Goal: Task Accomplishment & Management: Use online tool/utility

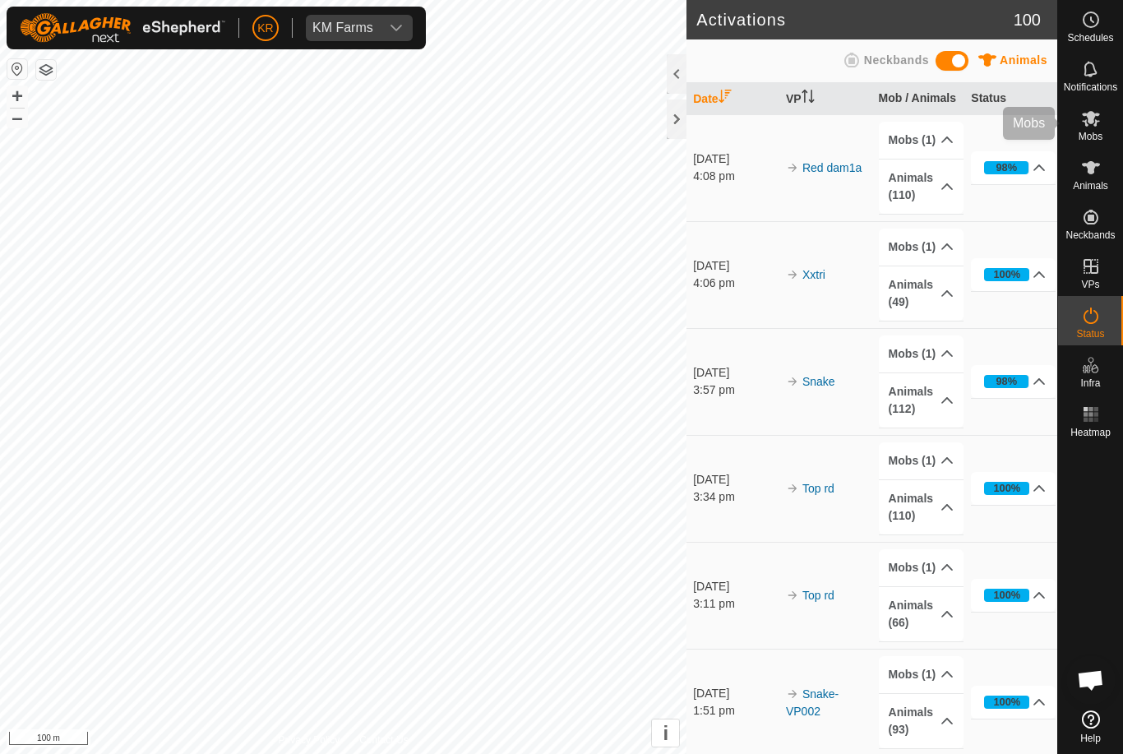
click at [1097, 129] on es-mob-svg-icon at bounding box center [1091, 118] width 30 height 26
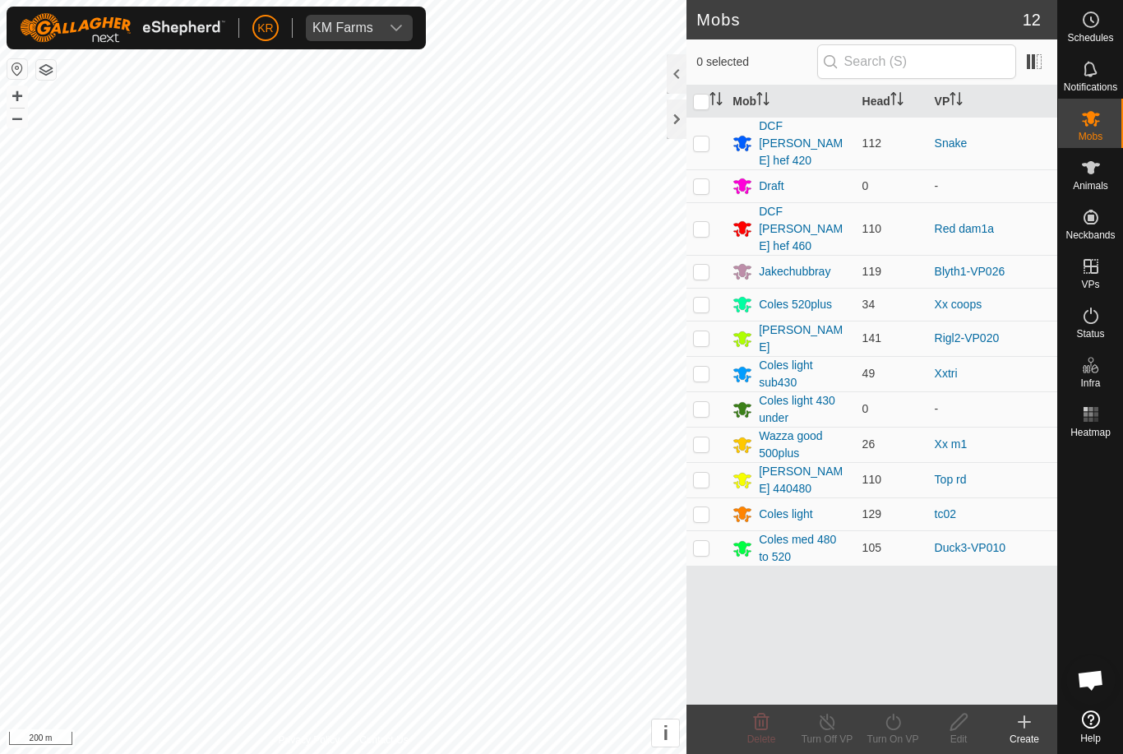
click at [706, 222] on p-checkbox at bounding box center [701, 228] width 16 height 13
checkbox input "true"
click at [906, 727] on turn-on-svg-icon at bounding box center [893, 722] width 66 height 20
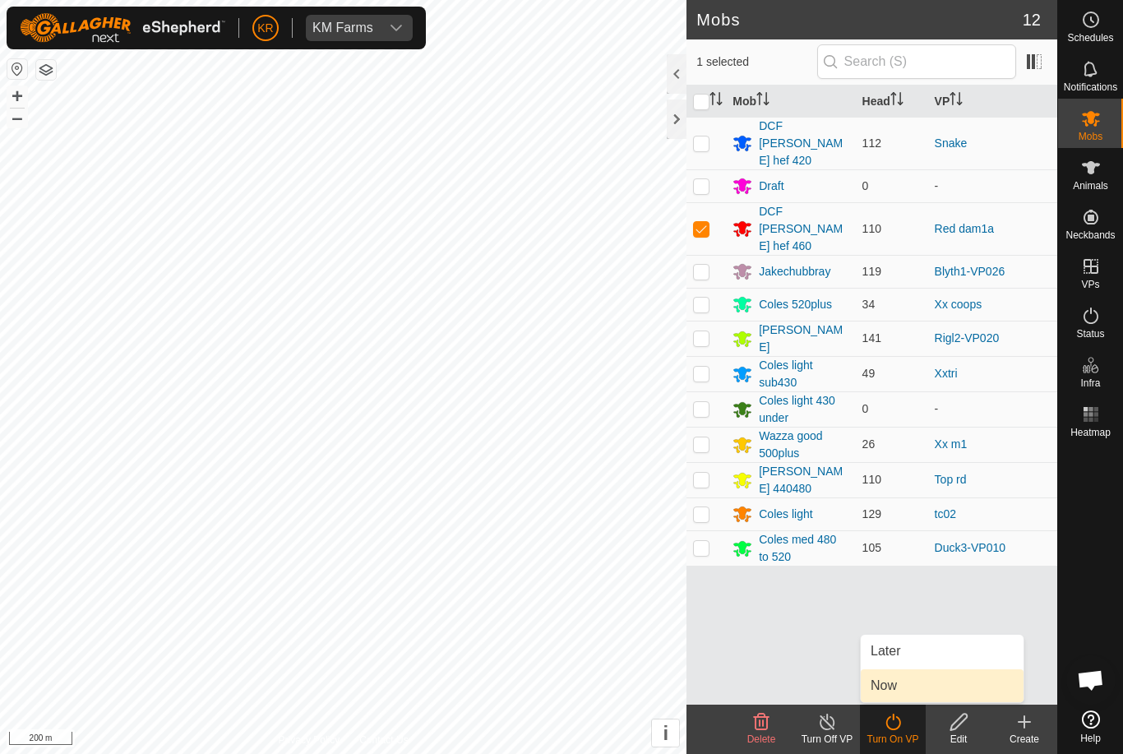
click at [920, 686] on link "Now" at bounding box center [942, 685] width 163 height 33
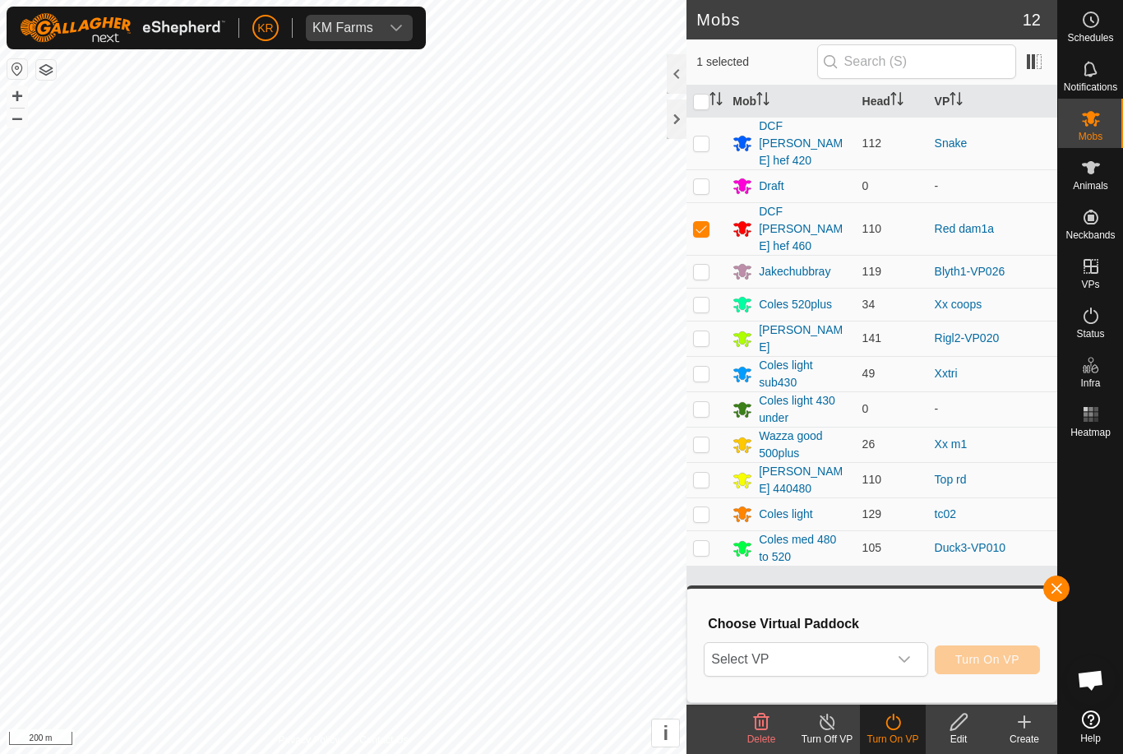
click at [1047, 611] on div "Choose Virtual Paddock Select VP Turn On VP" at bounding box center [871, 645] width 369 height 113
click at [1060, 594] on span "button" at bounding box center [1056, 588] width 13 height 13
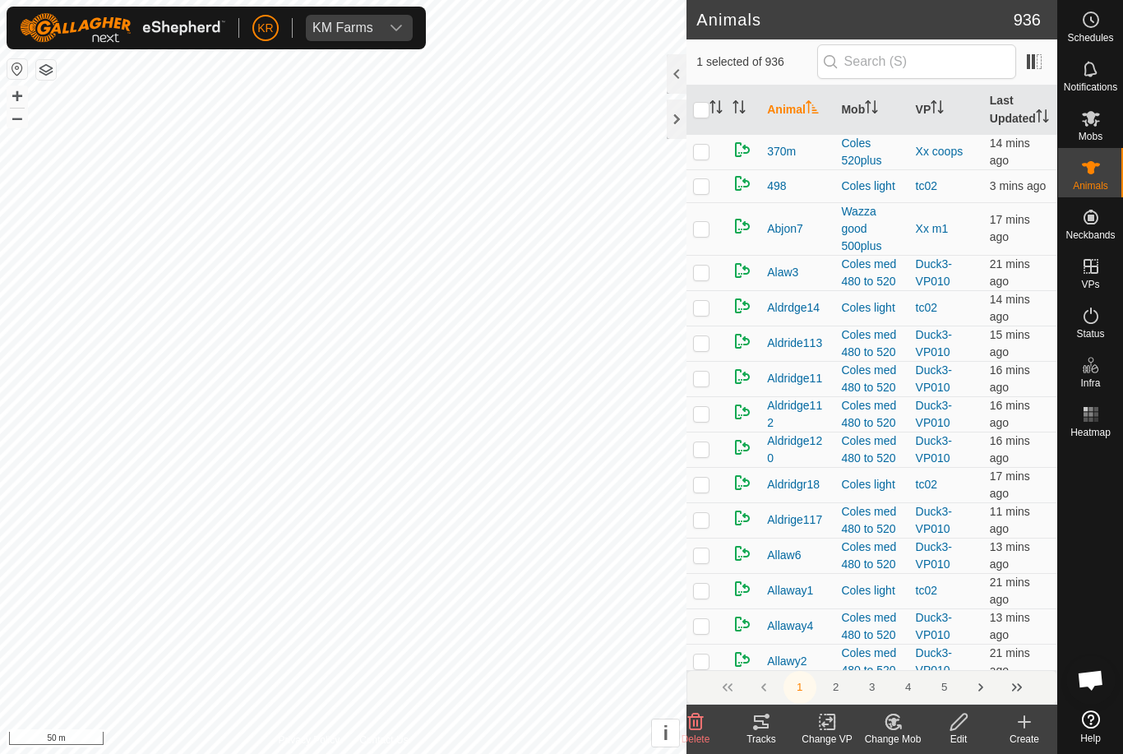
click at [904, 739] on div "Change Mob" at bounding box center [893, 739] width 66 height 15
click at [953, 656] on span "Choose Mob..." at bounding box center [939, 651] width 85 height 20
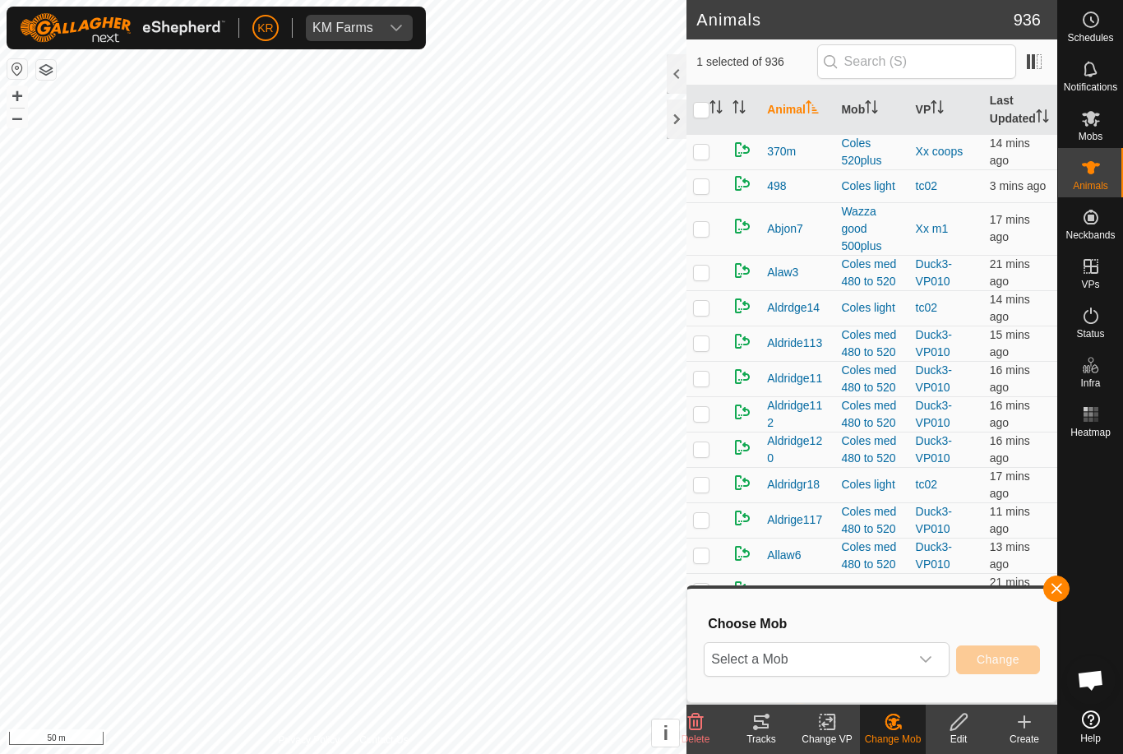
click at [941, 653] on div "dropdown trigger" at bounding box center [925, 659] width 33 height 33
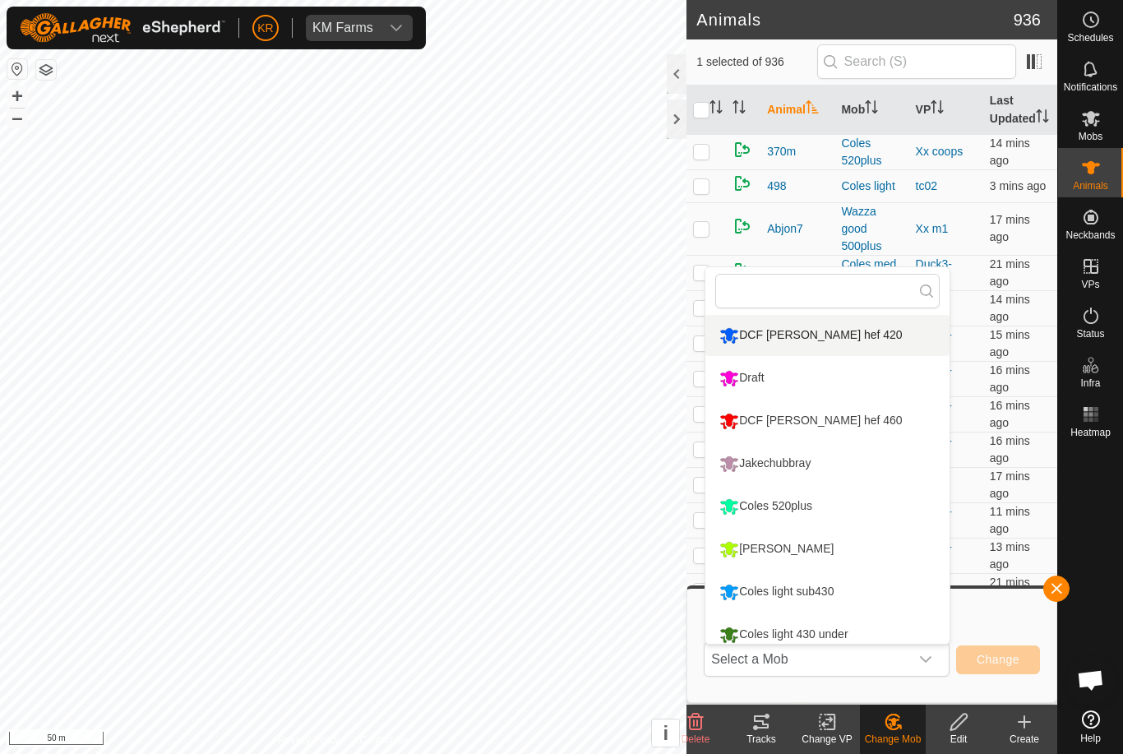
click at [907, 339] on li "DCF [PERSON_NAME] hef 420" at bounding box center [827, 335] width 244 height 41
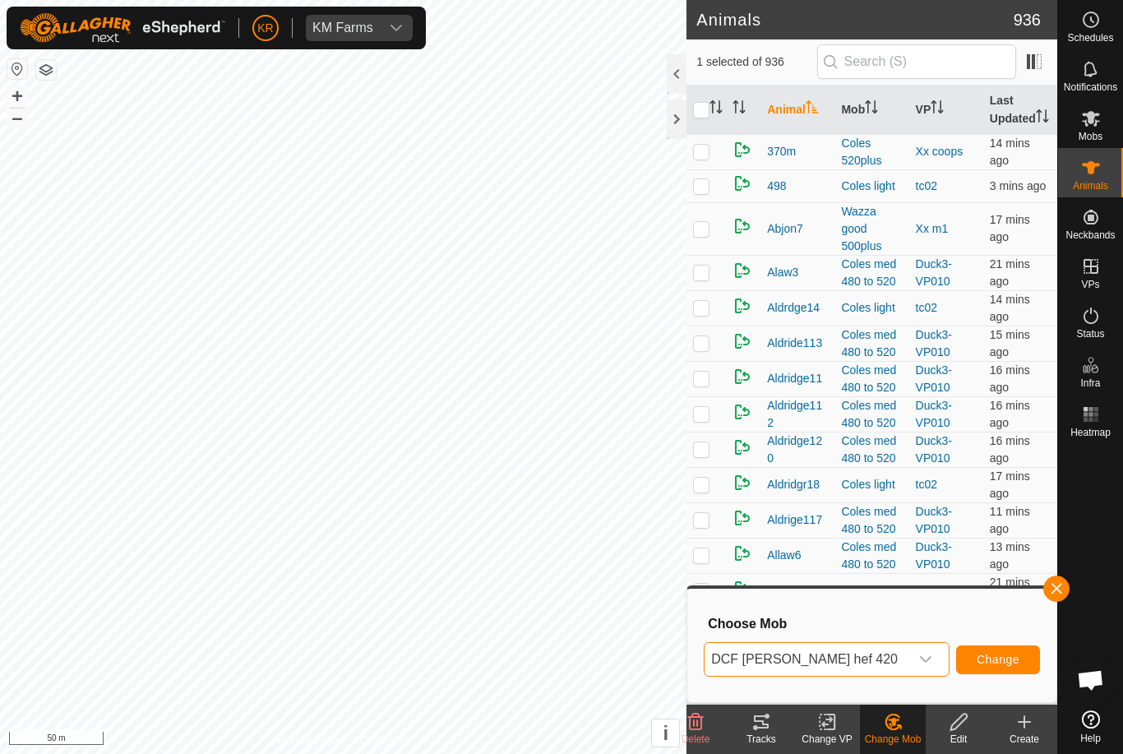
click at [1003, 665] on span "Change" at bounding box center [998, 659] width 43 height 13
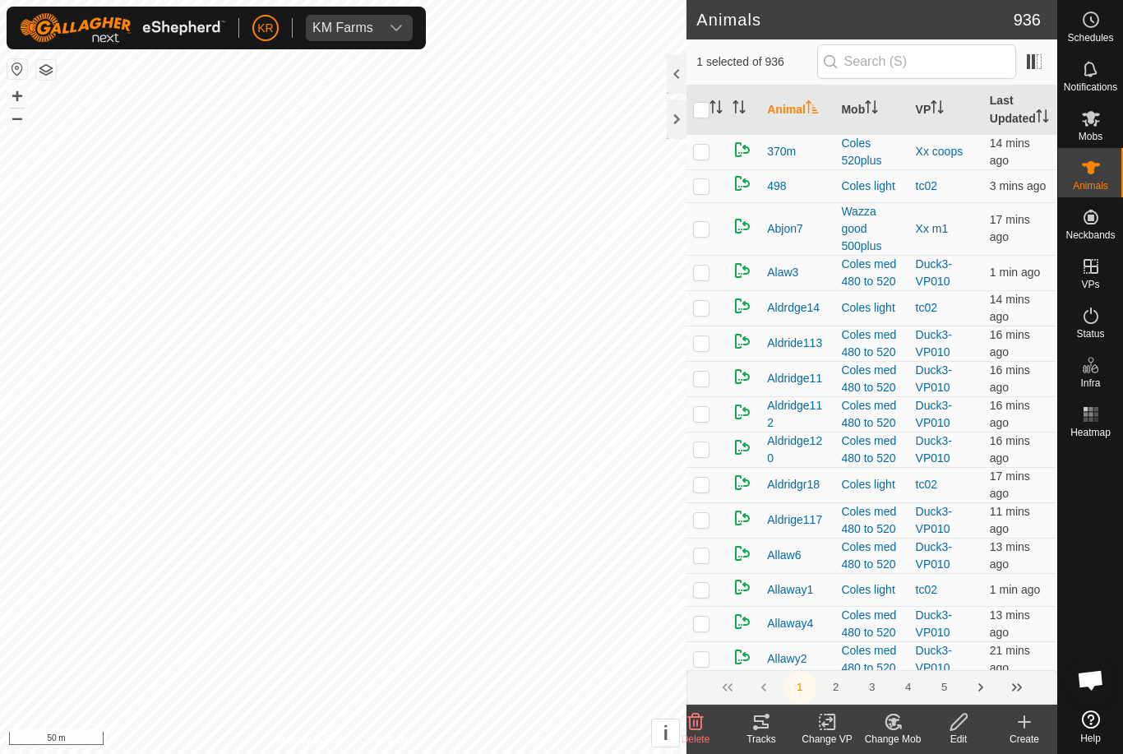
click at [913, 736] on div "Change Mob" at bounding box center [893, 739] width 66 height 15
click at [940, 658] on span "Choose Mob..." at bounding box center [939, 651] width 85 height 20
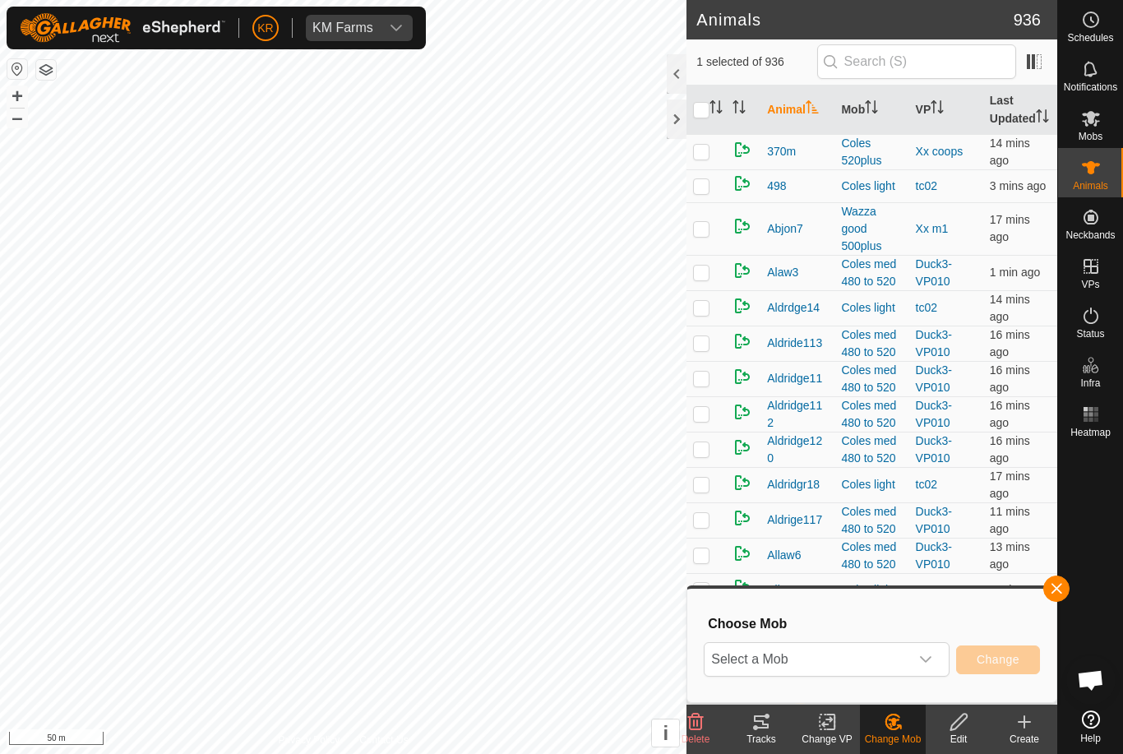
click at [907, 649] on span "Select a Mob" at bounding box center [806, 659] width 205 height 33
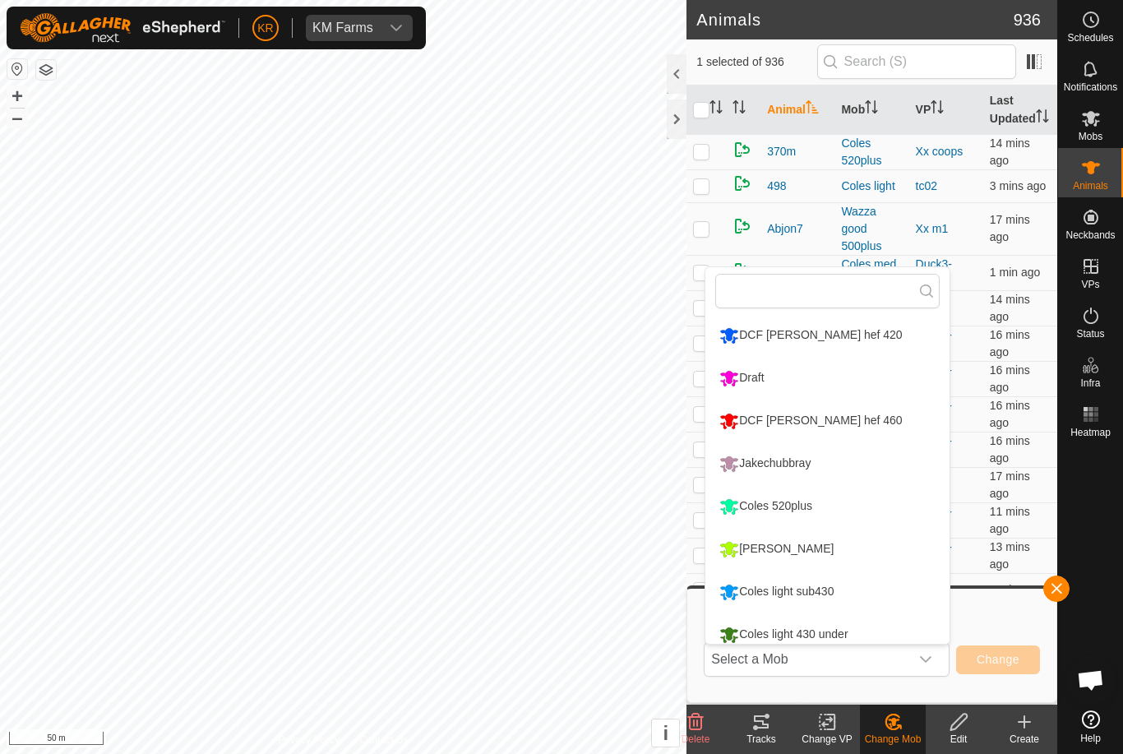
click at [910, 322] on li "DCF [PERSON_NAME] hef 420" at bounding box center [827, 335] width 244 height 41
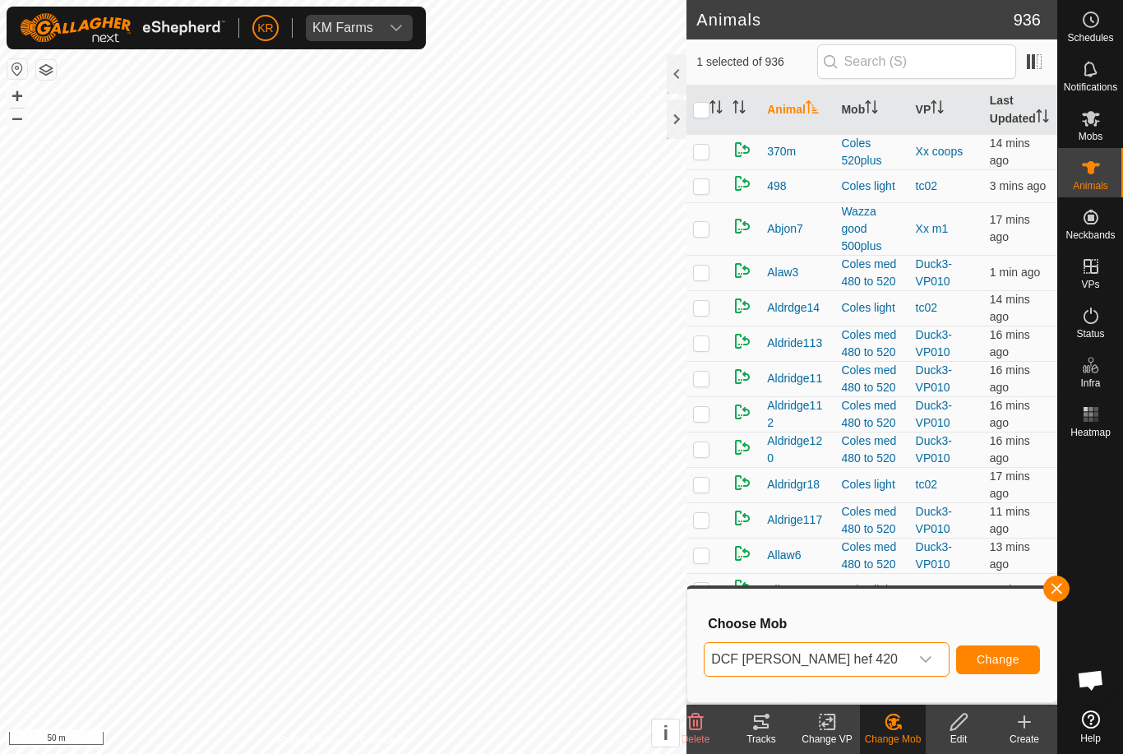
click at [1018, 672] on button "Change" at bounding box center [998, 659] width 84 height 29
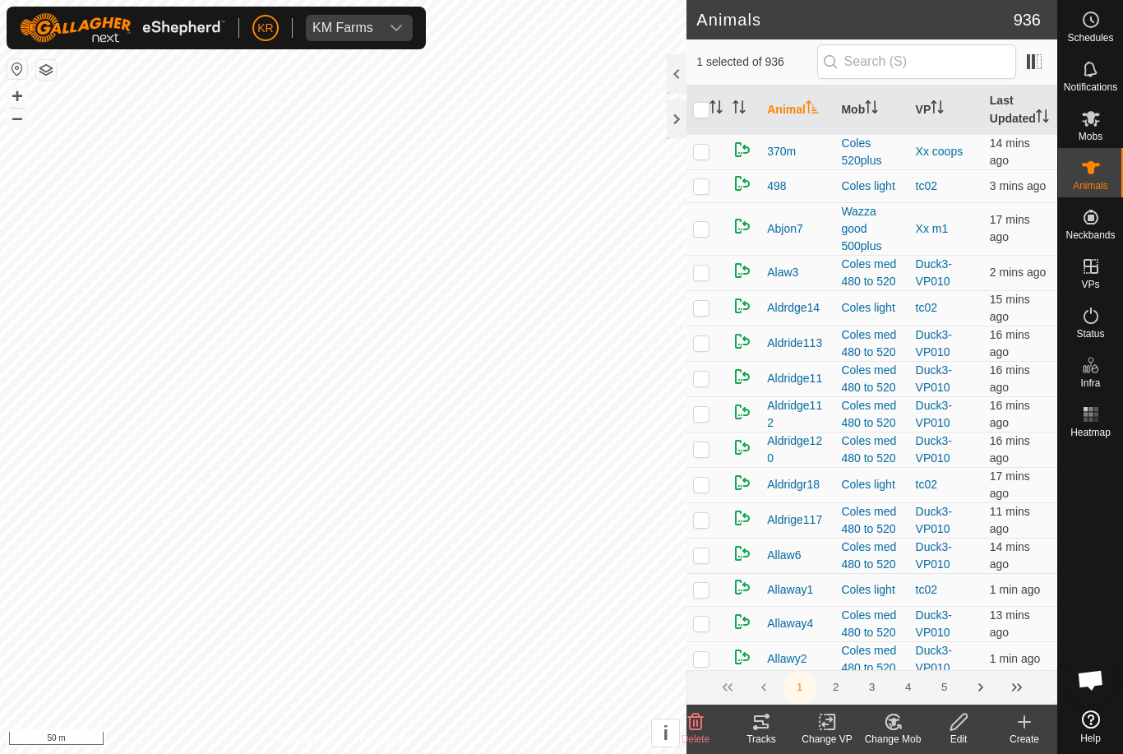
click at [898, 718] on icon at bounding box center [893, 722] width 21 height 20
click at [936, 661] on link "Choose Mob..." at bounding box center [942, 651] width 163 height 33
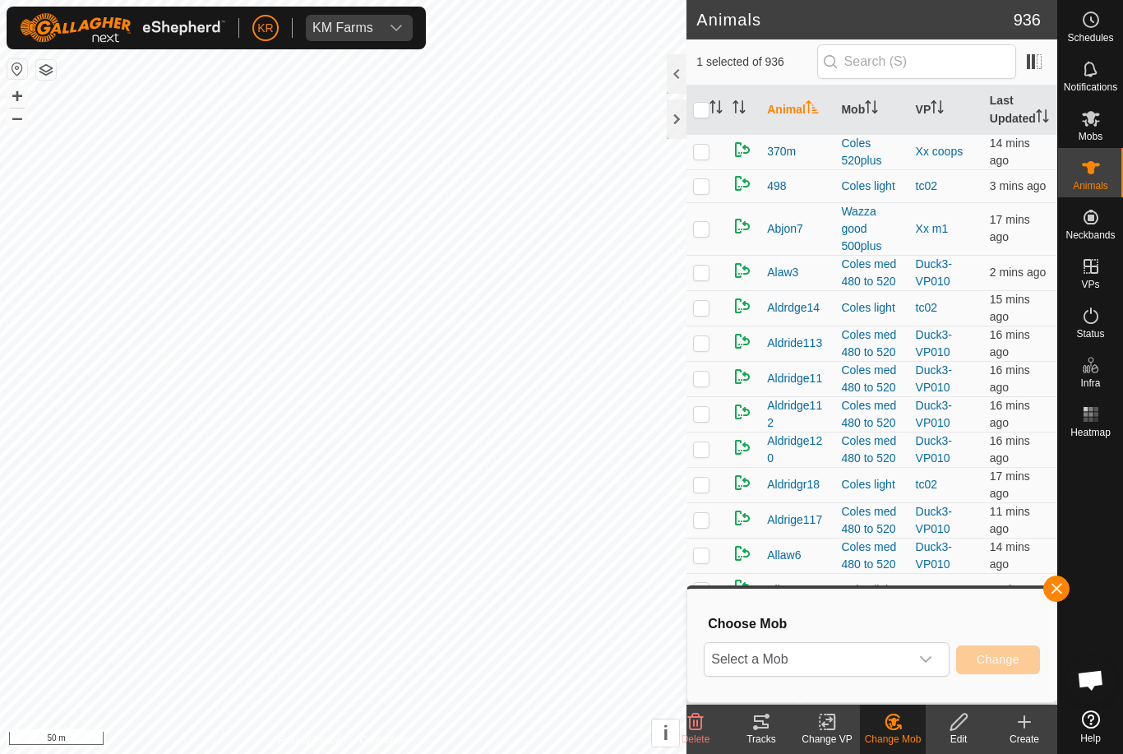
click at [930, 669] on div "dropdown trigger" at bounding box center [925, 659] width 33 height 33
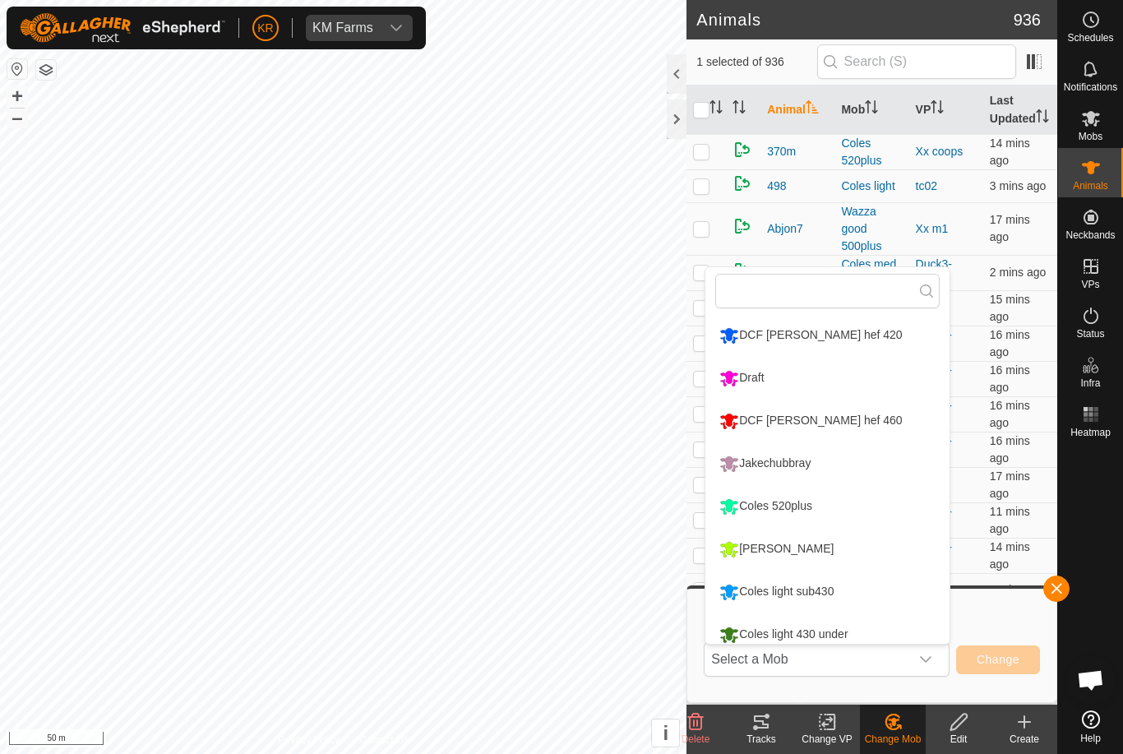
click at [907, 326] on li "DCF [PERSON_NAME] hef 420" at bounding box center [827, 335] width 244 height 41
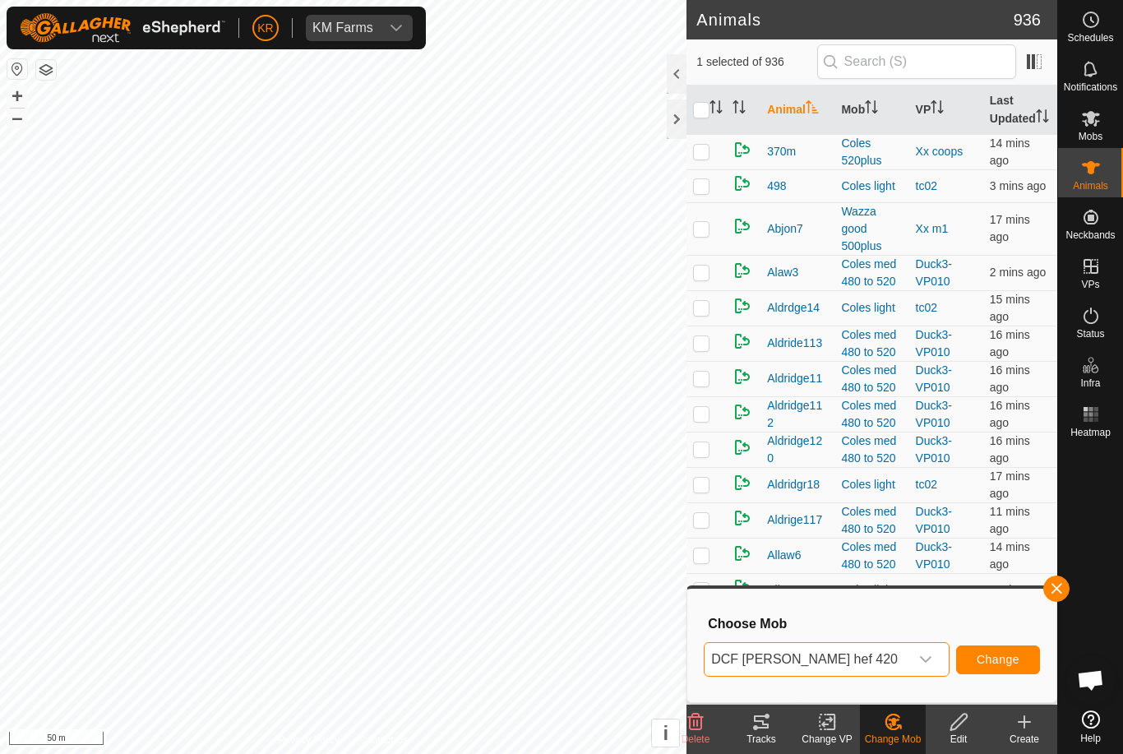
click at [999, 660] on span "Change" at bounding box center [998, 659] width 43 height 13
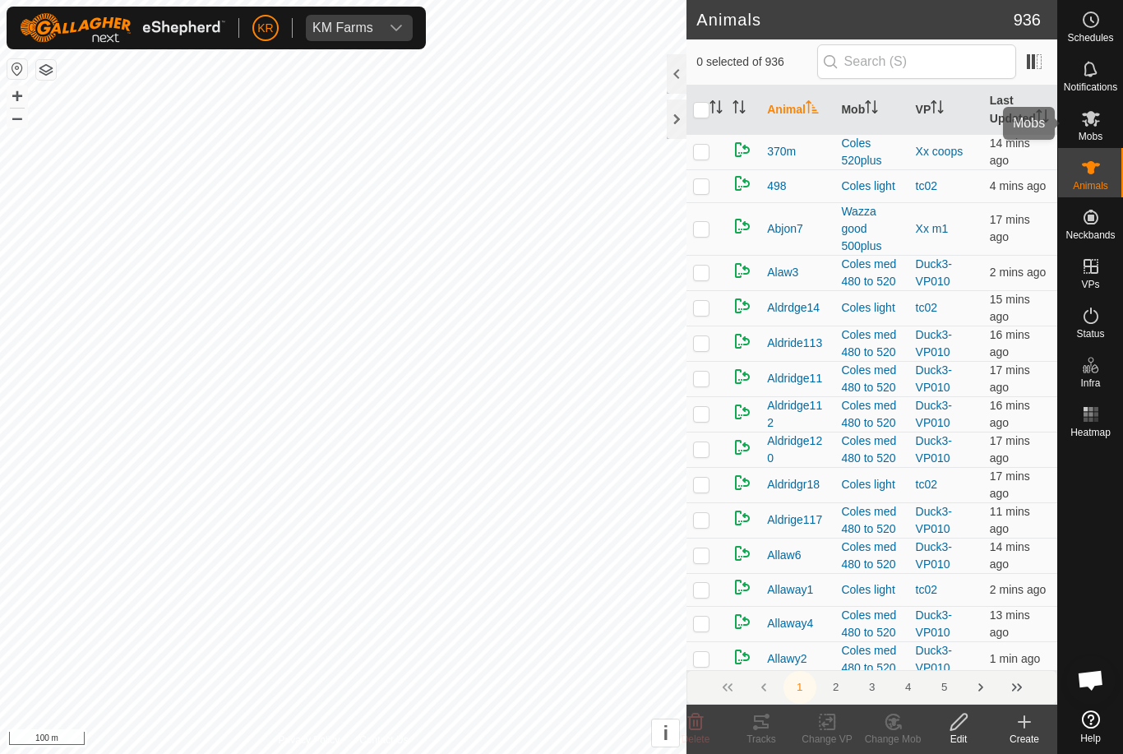
click at [1106, 117] on div "Mobs" at bounding box center [1090, 123] width 65 height 49
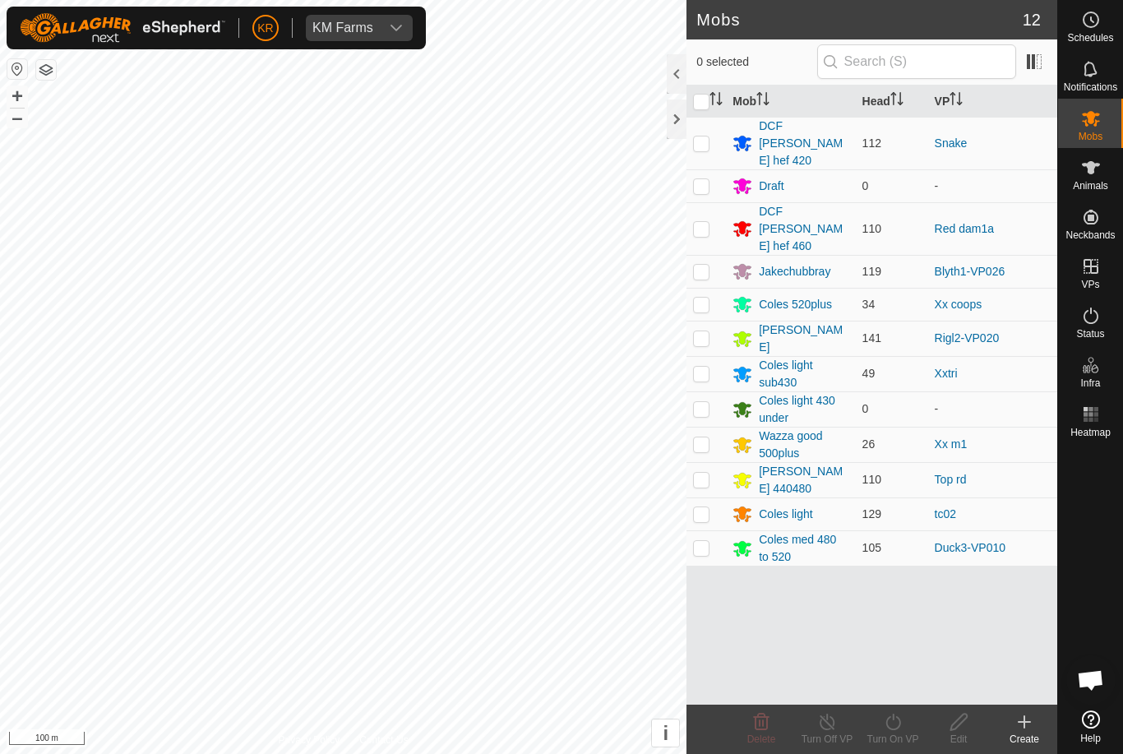
click at [703, 222] on p-checkbox at bounding box center [701, 228] width 16 height 13
click at [705, 222] on p-checkbox at bounding box center [701, 228] width 16 height 13
checkbox input "true"
click at [886, 718] on icon at bounding box center [893, 722] width 21 height 20
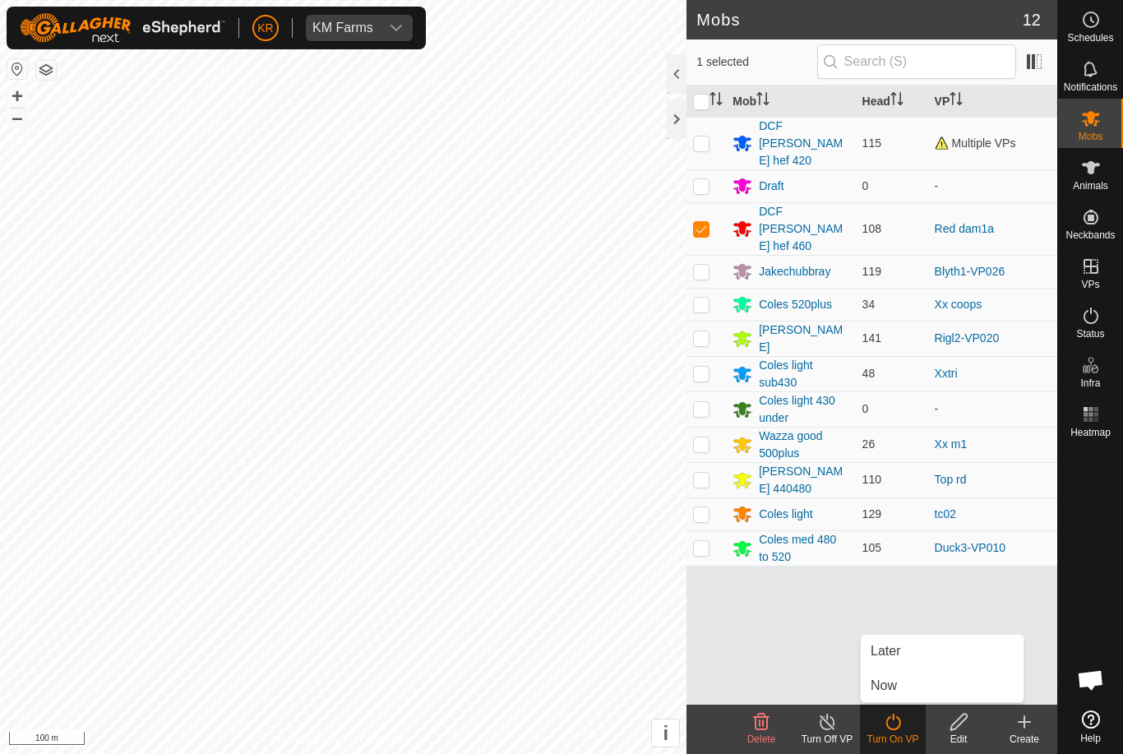
click at [904, 686] on link "Now" at bounding box center [942, 685] width 163 height 33
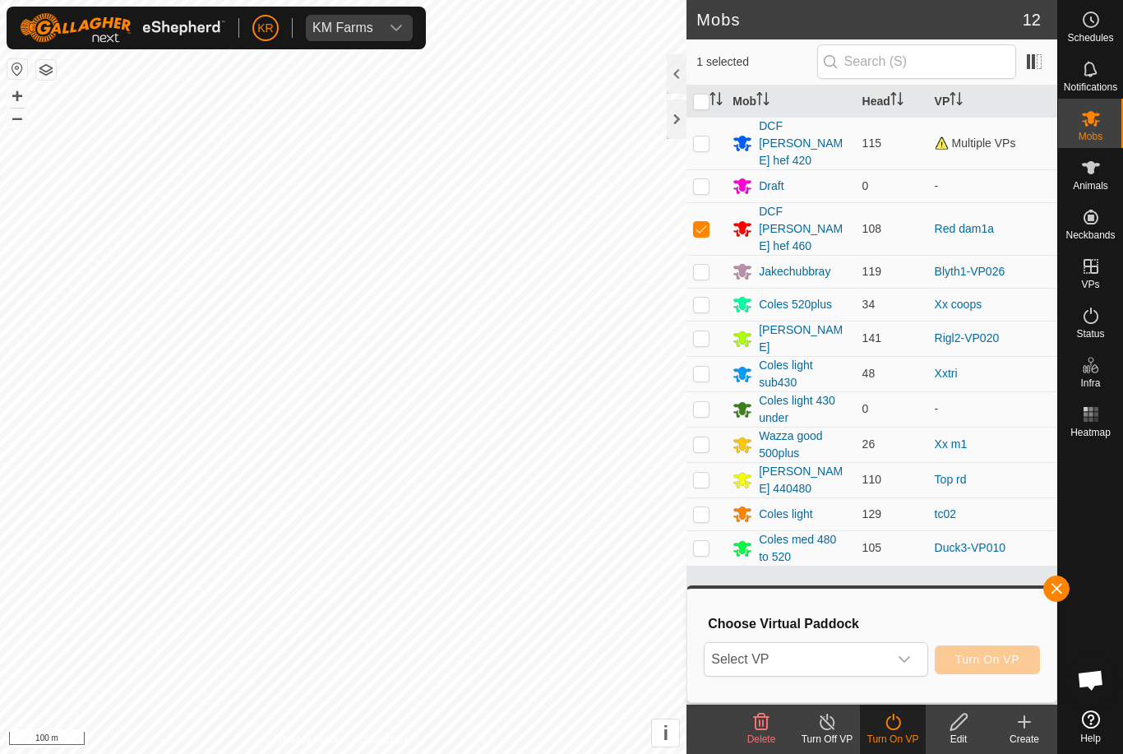
click at [898, 667] on div "dropdown trigger" at bounding box center [904, 659] width 33 height 33
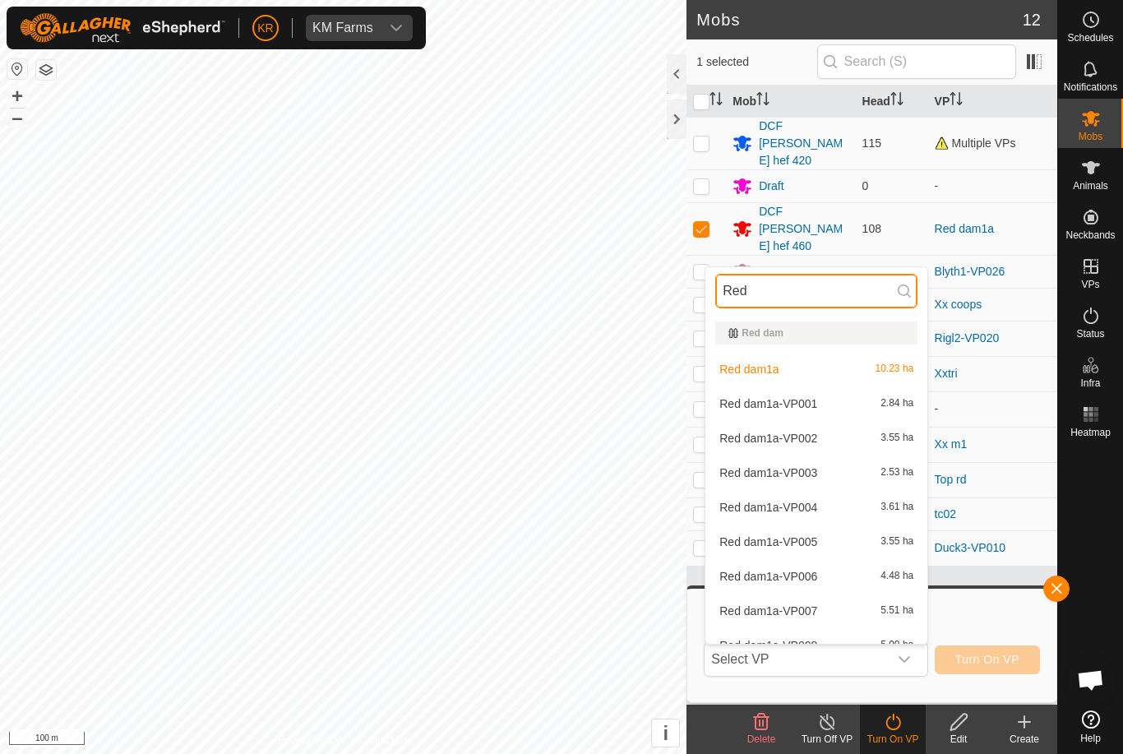
type input "Red"
click at [870, 572] on div "Red dam1a-VP006 4.48 ha" at bounding box center [816, 576] width 202 height 20
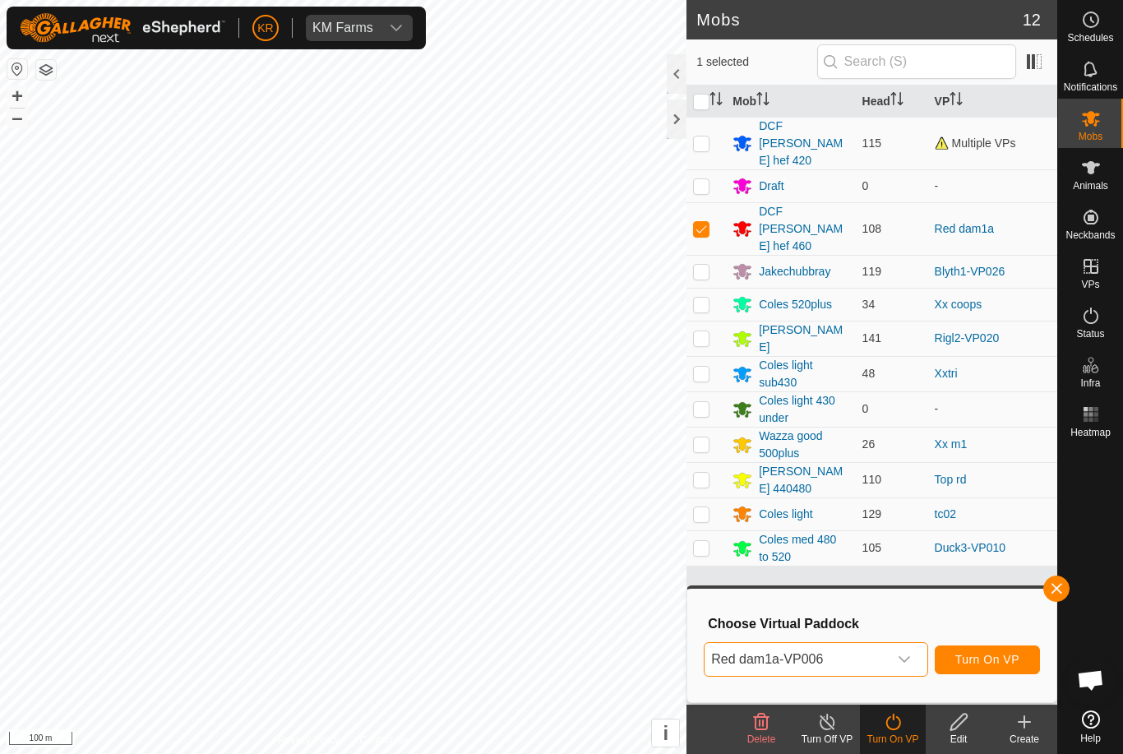
click at [991, 659] on span "Turn On VP" at bounding box center [987, 659] width 64 height 13
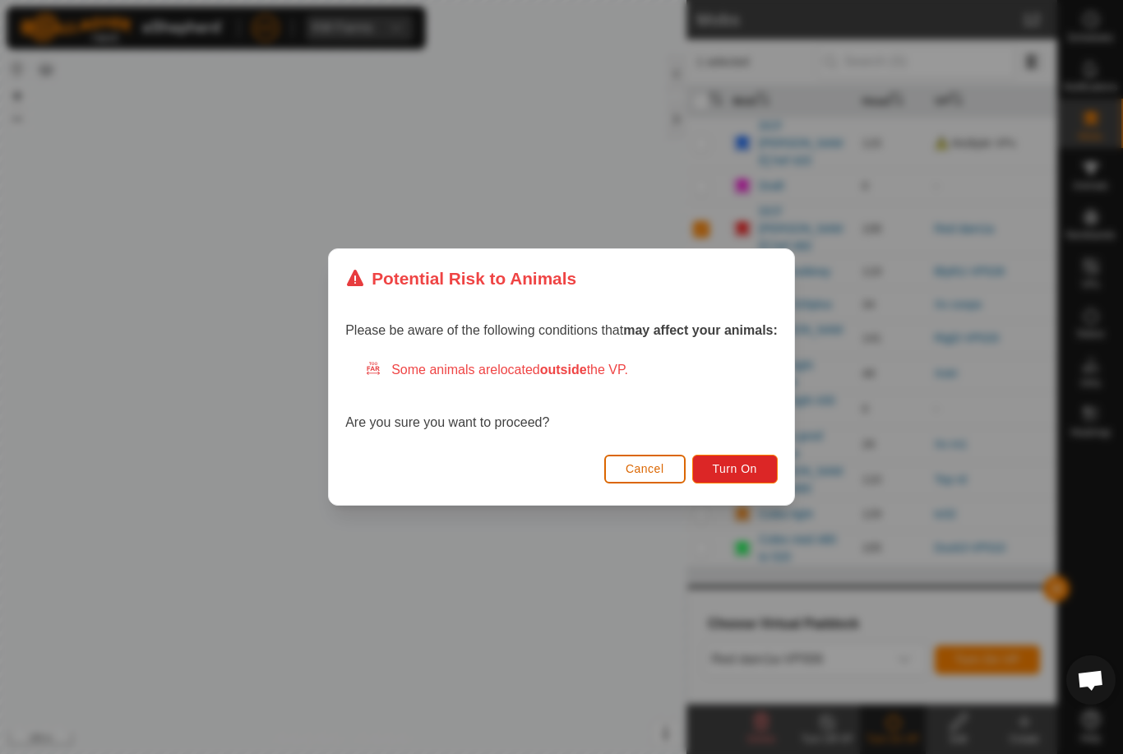
click at [761, 464] on button "Turn On" at bounding box center [734, 469] width 85 height 29
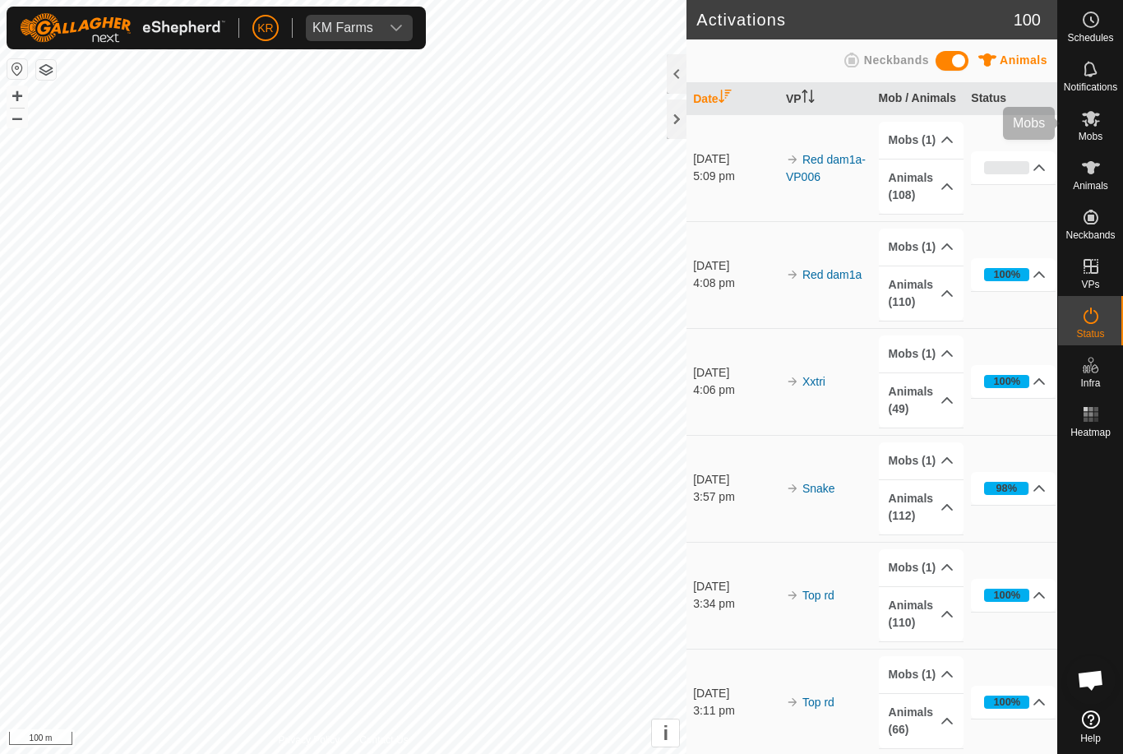
click at [1112, 113] on div "Mobs" at bounding box center [1090, 123] width 65 height 49
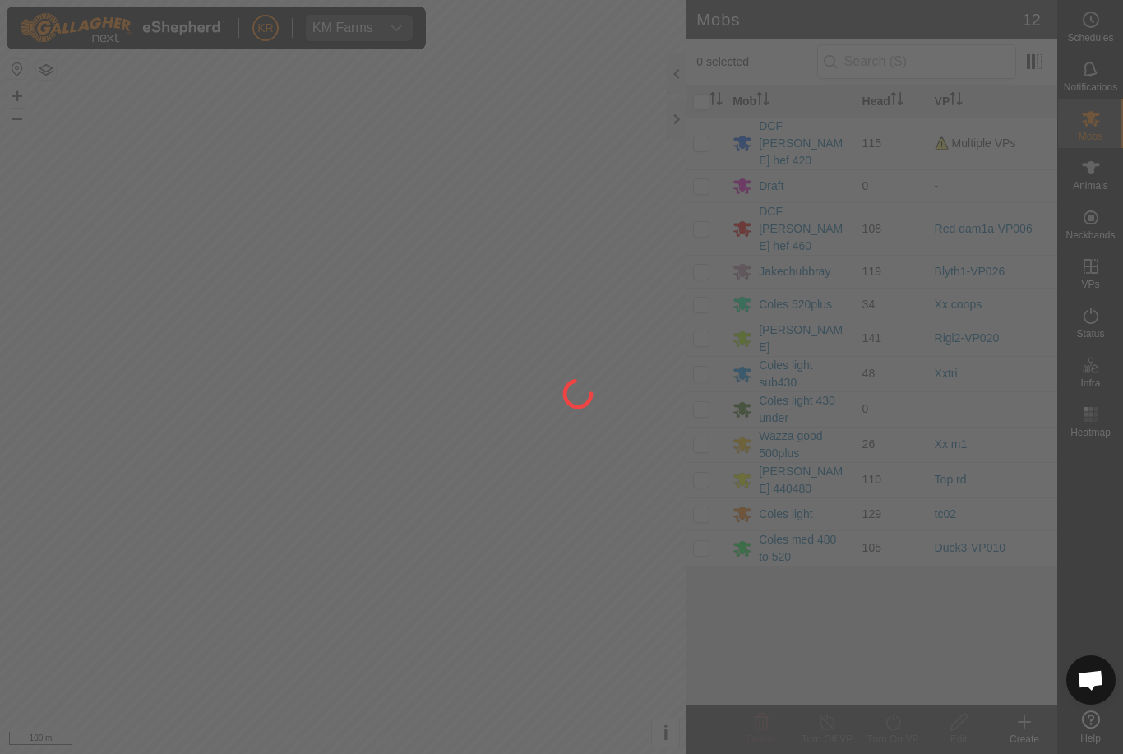
click at [1103, 134] on div at bounding box center [561, 377] width 1123 height 754
click at [713, 127] on div at bounding box center [561, 377] width 1123 height 754
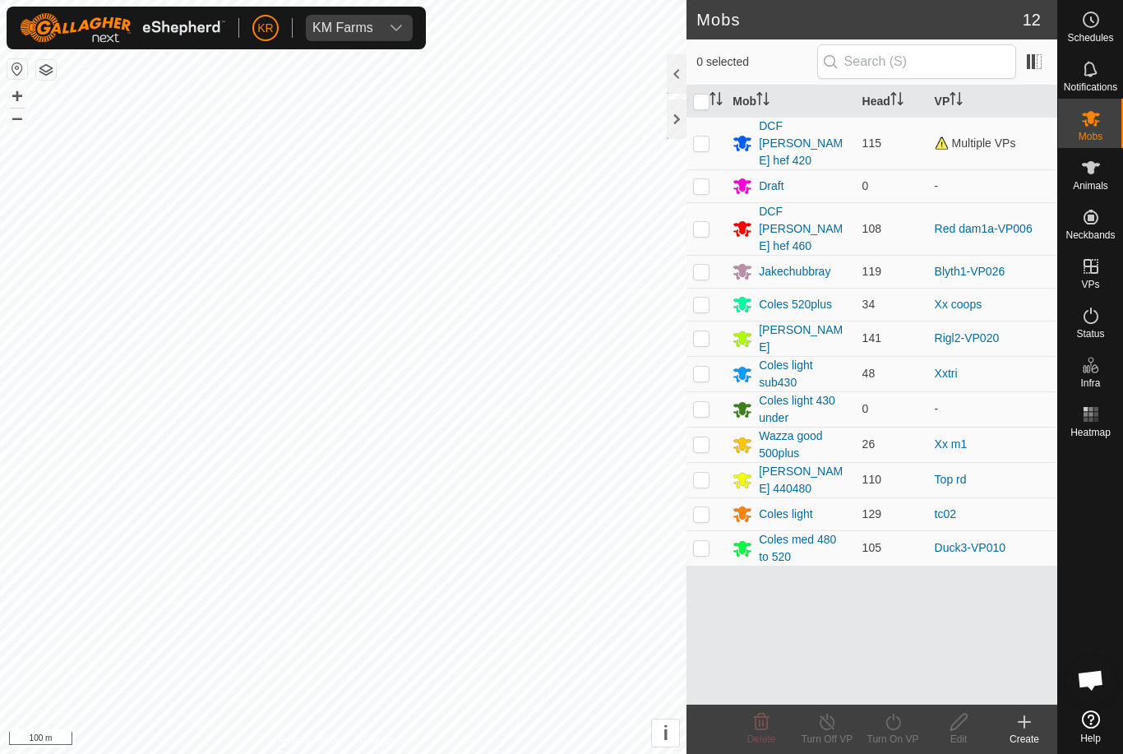
click at [701, 136] on p-checkbox at bounding box center [701, 142] width 16 height 13
checkbox input "true"
click at [894, 735] on div "Turn On VP" at bounding box center [893, 739] width 66 height 15
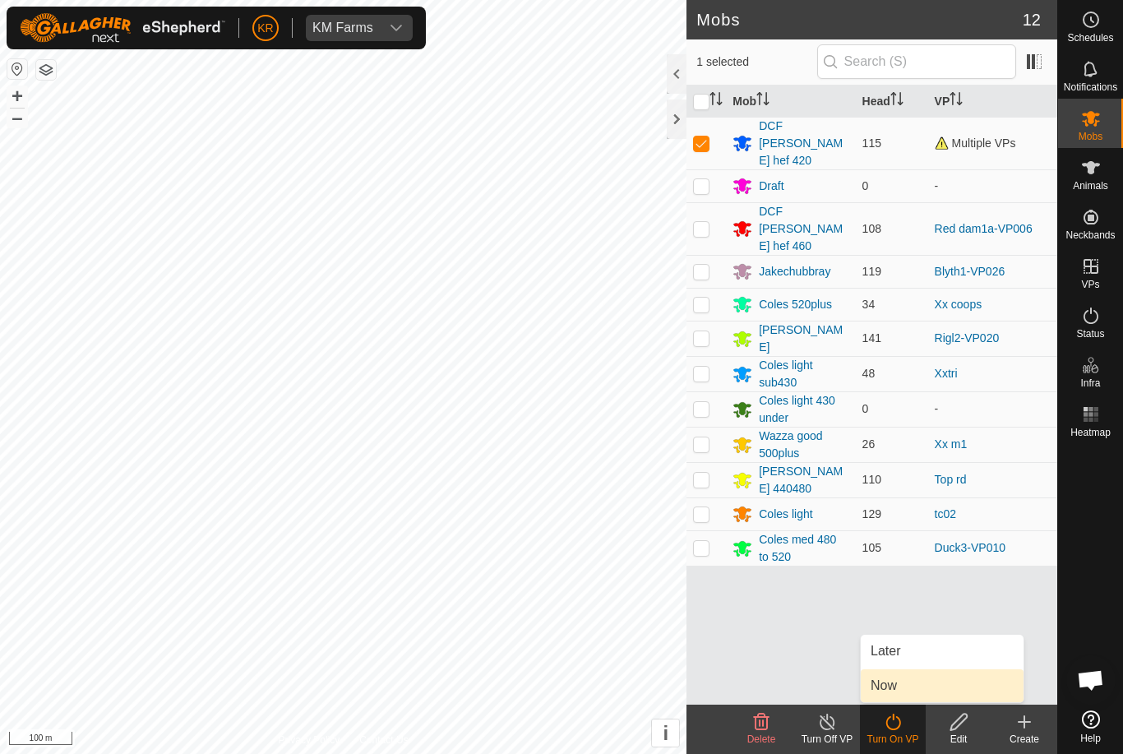
click at [904, 686] on link "Now" at bounding box center [942, 685] width 163 height 33
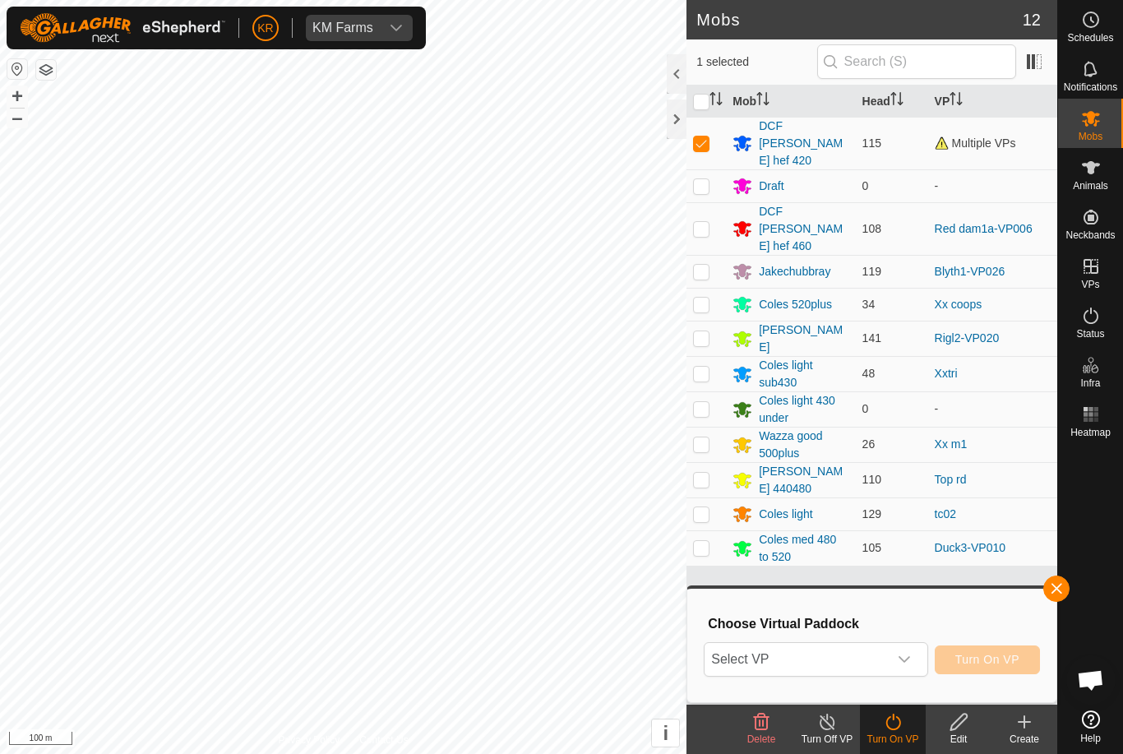
click at [886, 663] on span "Select VP" at bounding box center [795, 659] width 182 height 33
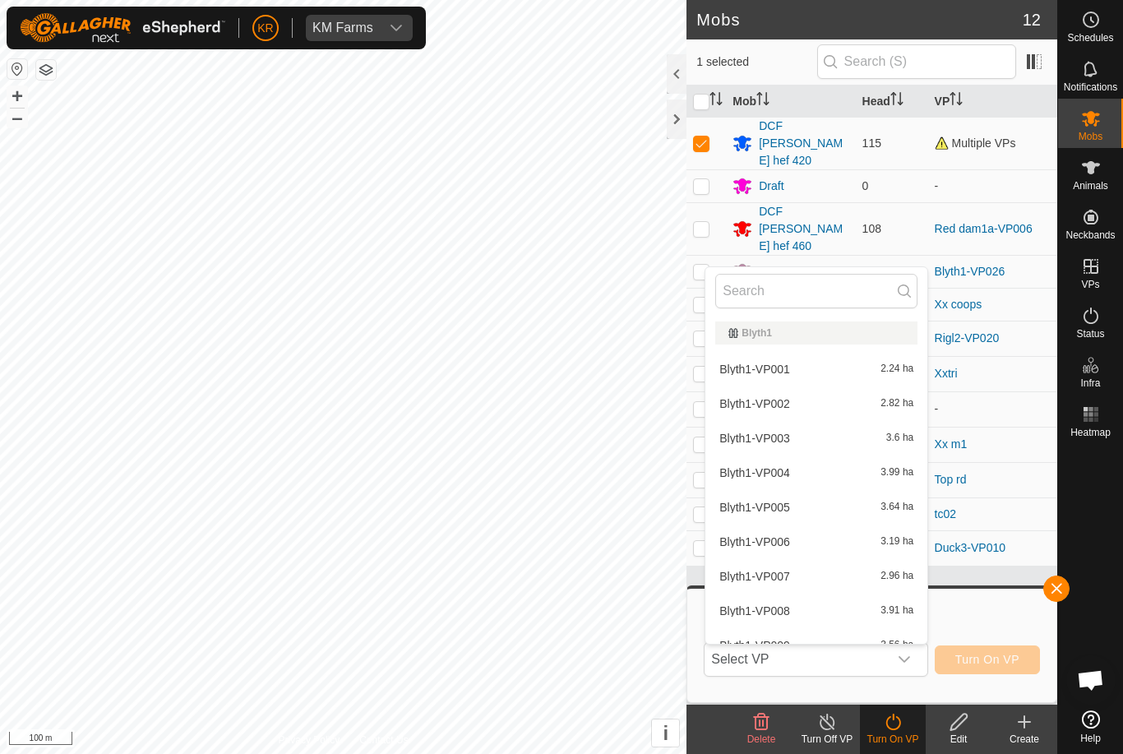
click at [767, 270] on div at bounding box center [816, 291] width 222 height 48
click at [805, 285] on input "text" at bounding box center [816, 291] width 202 height 35
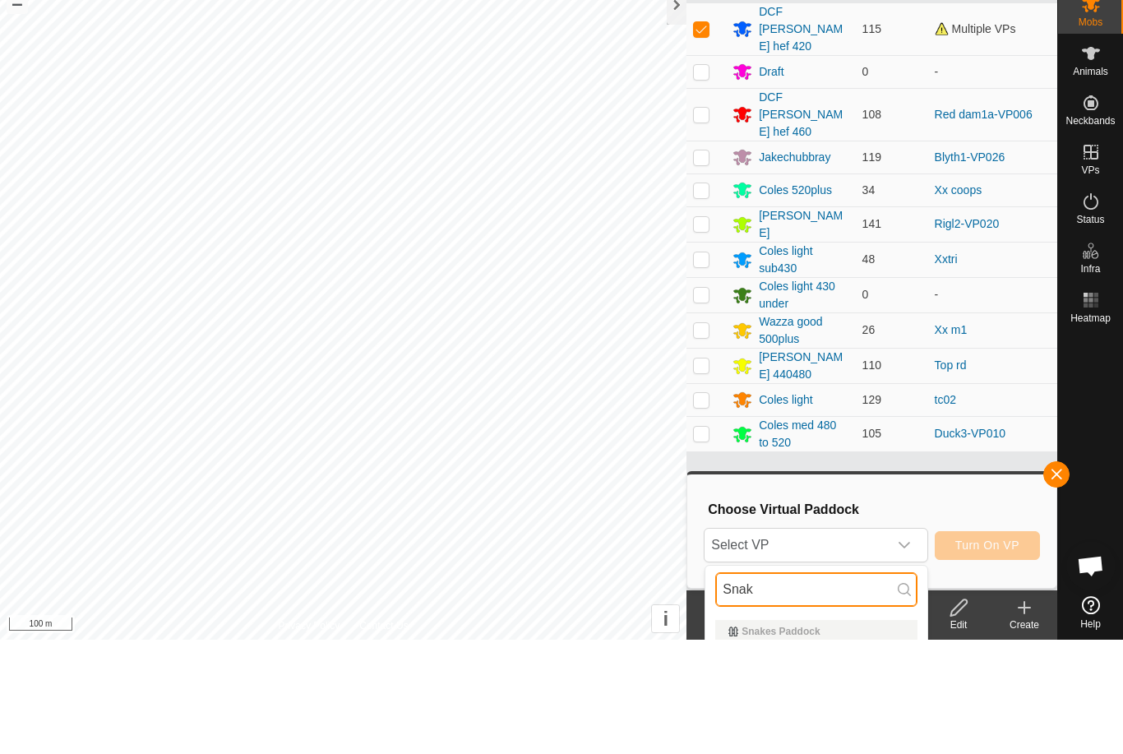
scroll to position [114, 0]
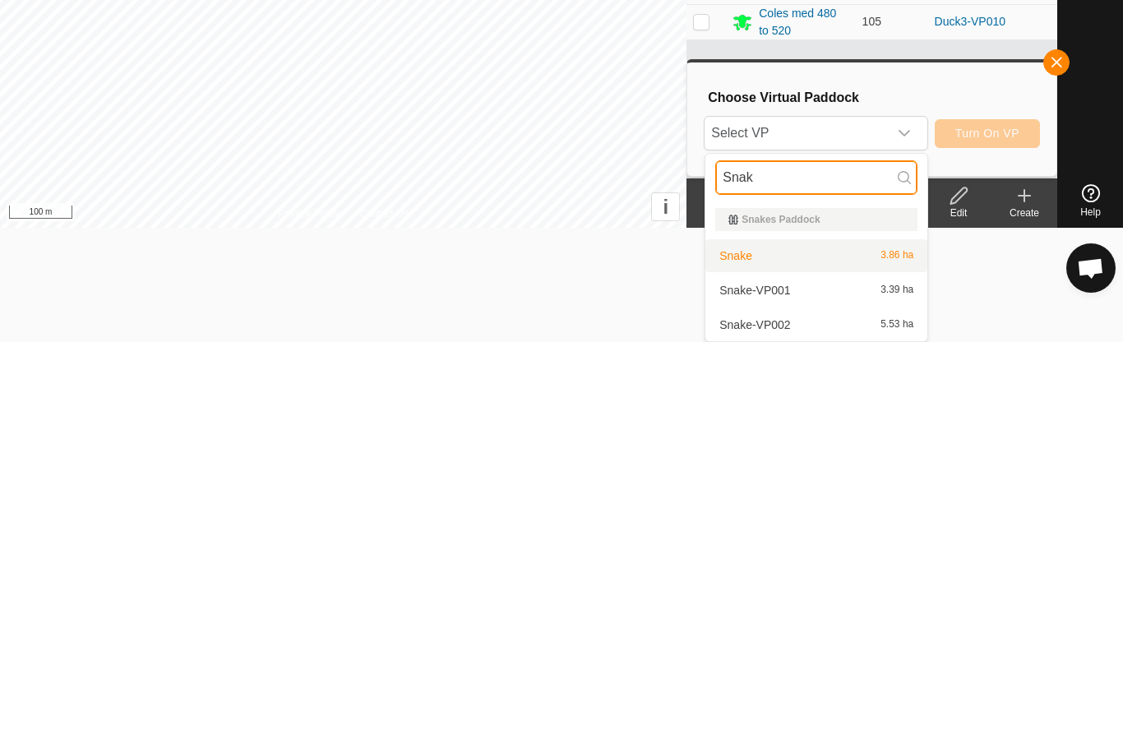
type input "Snak"
click at [801, 658] on div "Snake 3.86 ha" at bounding box center [816, 668] width 202 height 20
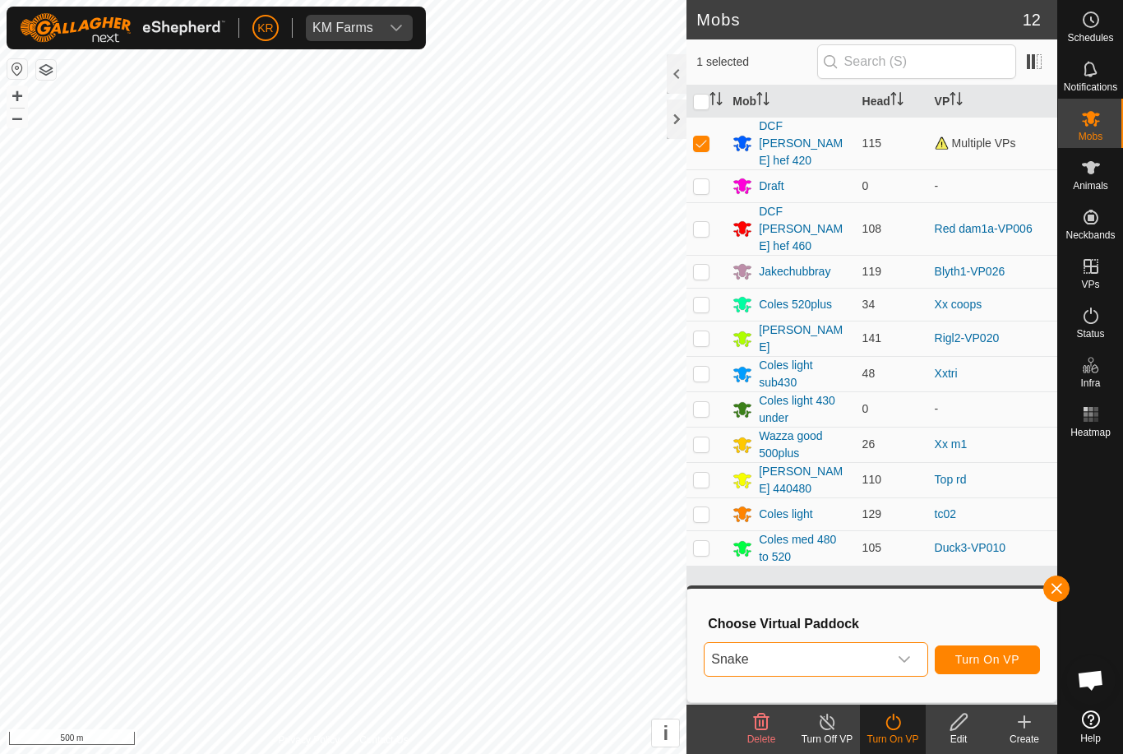
click at [1004, 662] on span "Turn On VP" at bounding box center [987, 659] width 64 height 13
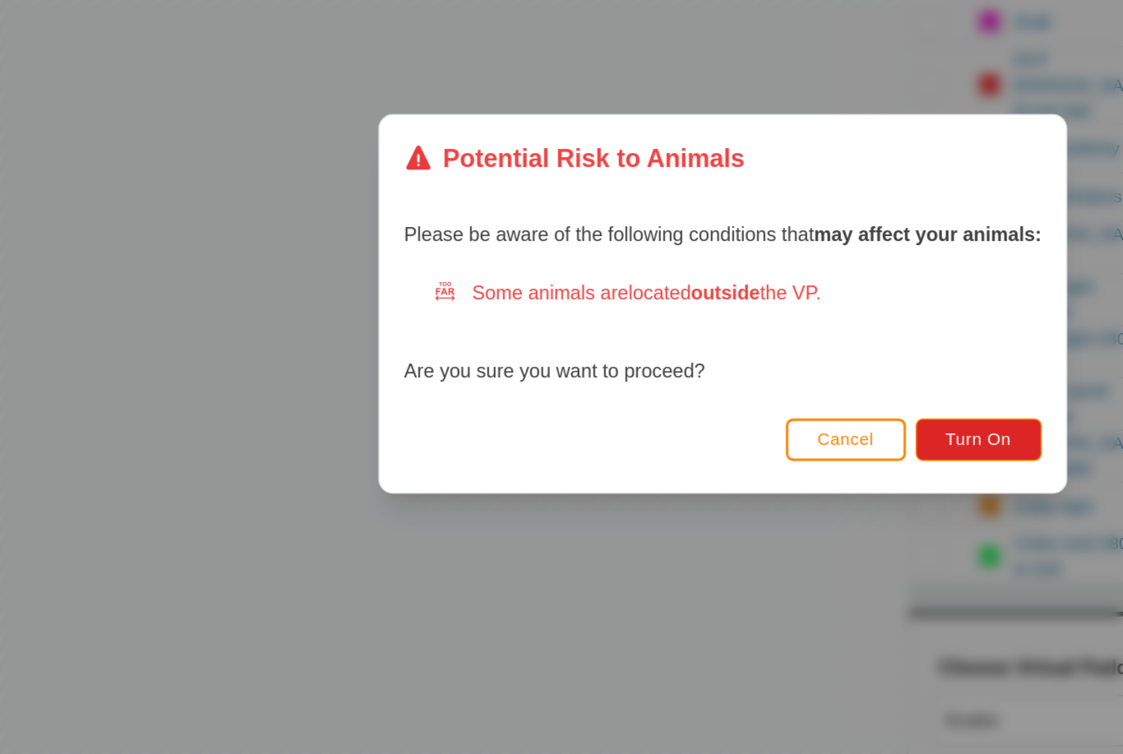
click at [713, 462] on span "Turn On" at bounding box center [735, 468] width 44 height 13
